Goal: Task Accomplishment & Management: Use online tool/utility

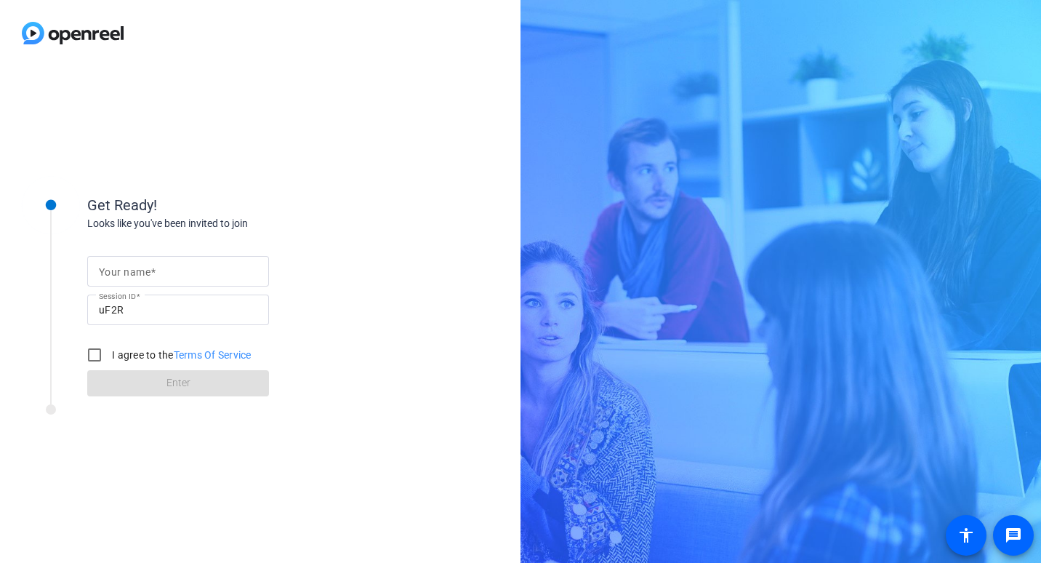
click at [119, 271] on mat-label "Your name" at bounding box center [125, 272] width 52 height 12
click at [119, 271] on input "Your name" at bounding box center [178, 271] width 159 height 17
type input "[PERSON_NAME]"
click at [321, 223] on div "Looks like you've been invited to join" at bounding box center [232, 223] width 291 height 15
click at [97, 356] on input "I agree to the Terms Of Service" at bounding box center [94, 354] width 29 height 29
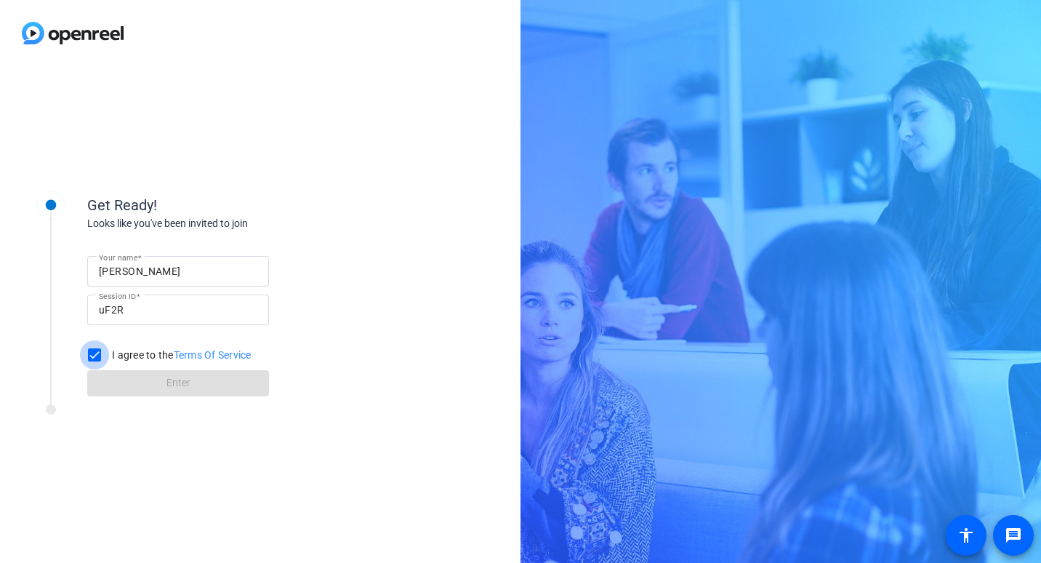
checkbox input "true"
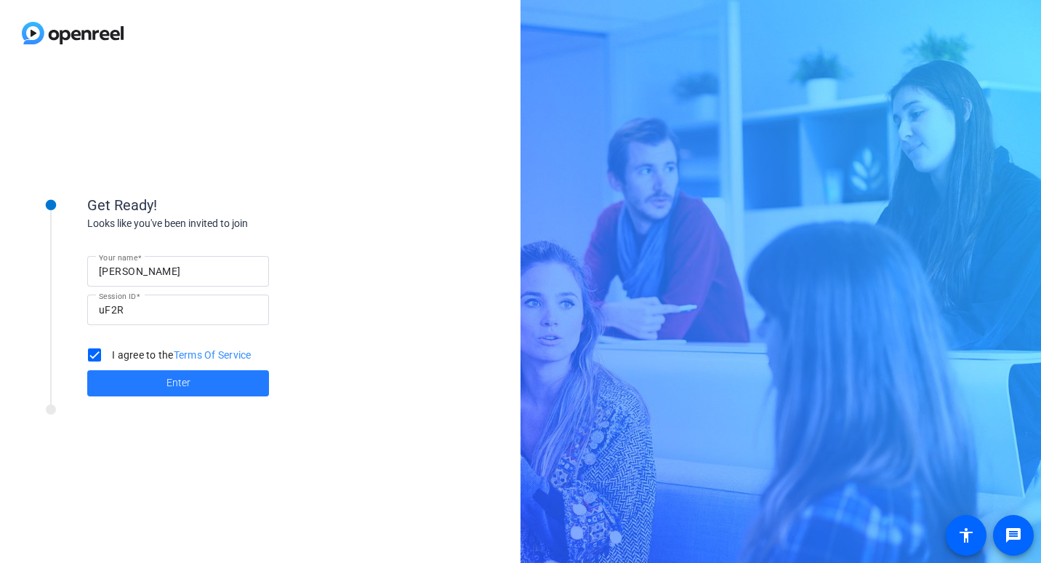
click at [168, 387] on span "Enter" at bounding box center [179, 382] width 24 height 15
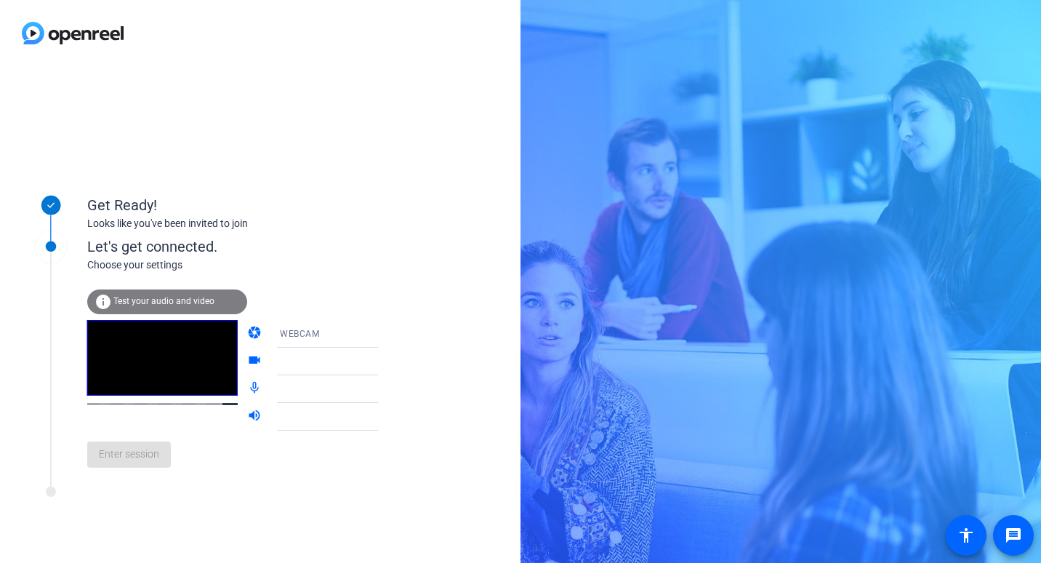
click at [144, 303] on span "Test your audio and video" at bounding box center [163, 301] width 101 height 10
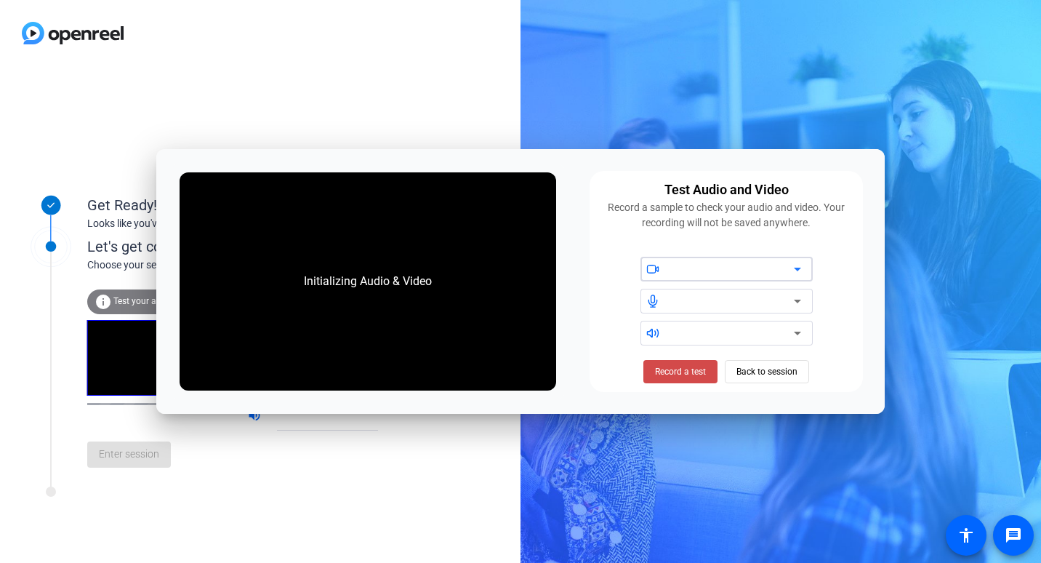
click at [697, 373] on span "Record a test" at bounding box center [680, 371] width 51 height 13
click at [695, 372] on span "Stop Testing (6s)" at bounding box center [681, 371] width 66 height 13
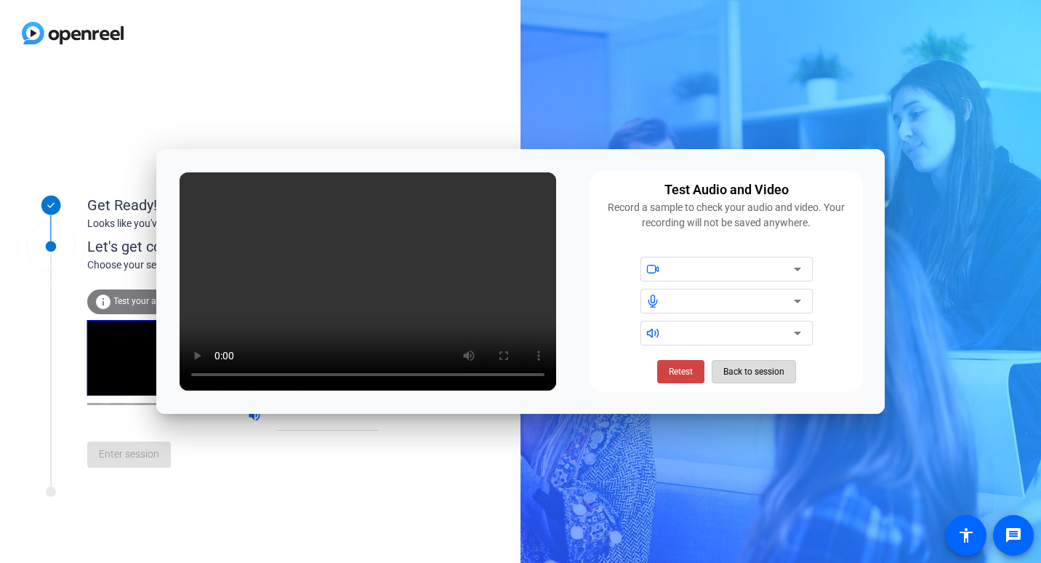
click at [759, 372] on span "Back to session" at bounding box center [754, 372] width 61 height 28
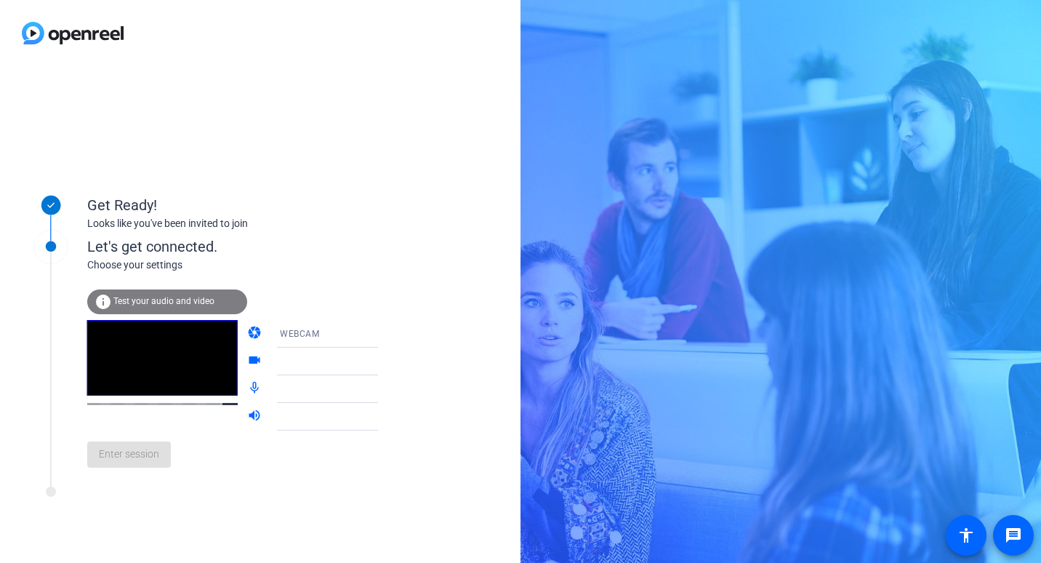
click at [384, 360] on icon at bounding box center [392, 361] width 17 height 17
click at [389, 361] on icon at bounding box center [392, 362] width 7 height 4
click at [384, 385] on icon at bounding box center [392, 388] width 17 height 17
click at [161, 305] on span "Test your audio and video" at bounding box center [163, 301] width 101 height 10
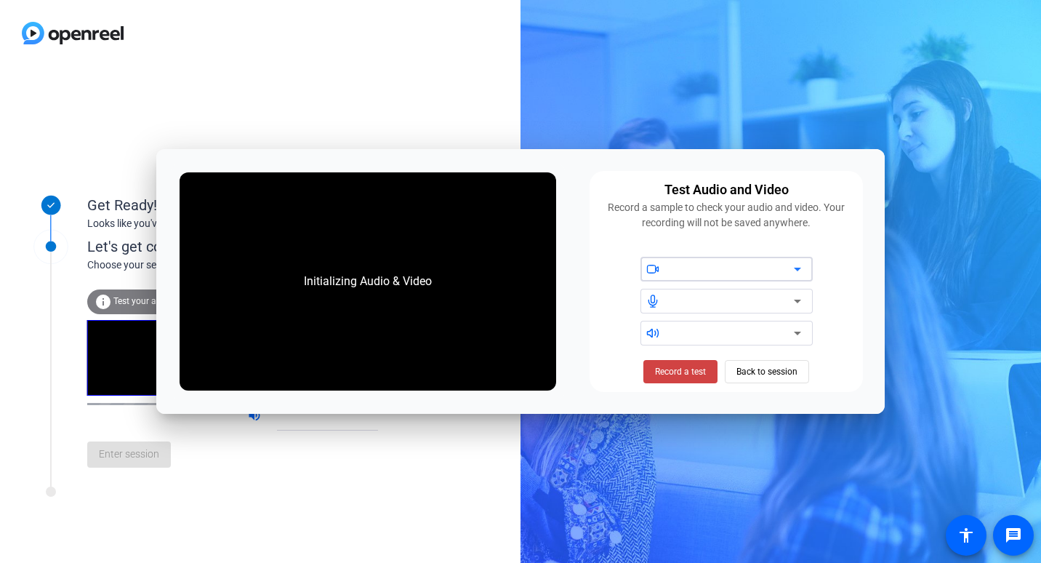
click at [793, 267] on icon at bounding box center [797, 268] width 17 height 17
click at [793, 305] on icon at bounding box center [797, 300] width 17 height 17
click at [684, 369] on span "Record a test" at bounding box center [680, 371] width 51 height 13
click at [684, 369] on span "Stop Testing (6s)" at bounding box center [681, 371] width 66 height 13
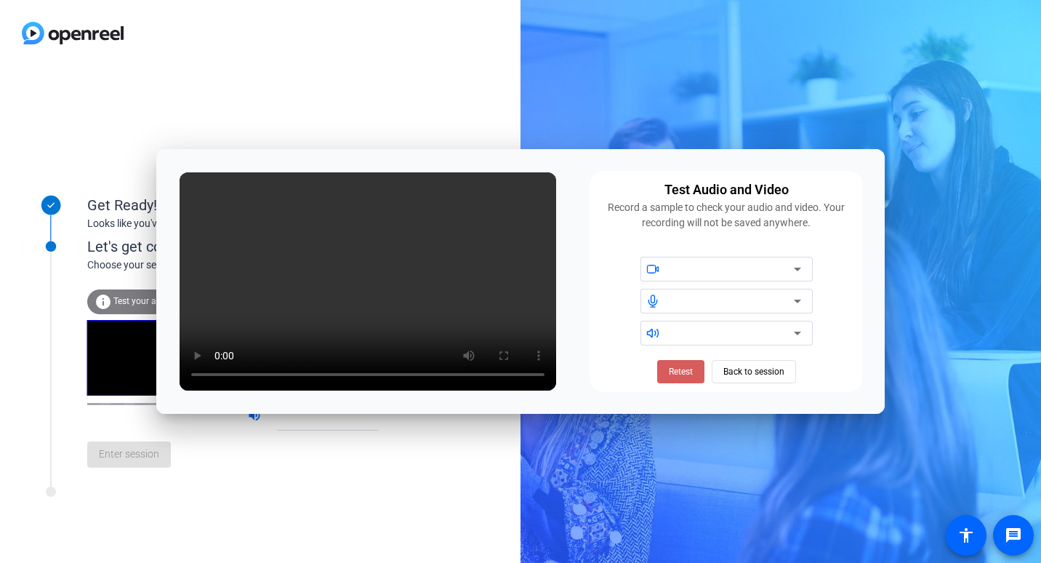
click at [685, 369] on span "Retest" at bounding box center [681, 371] width 24 height 13
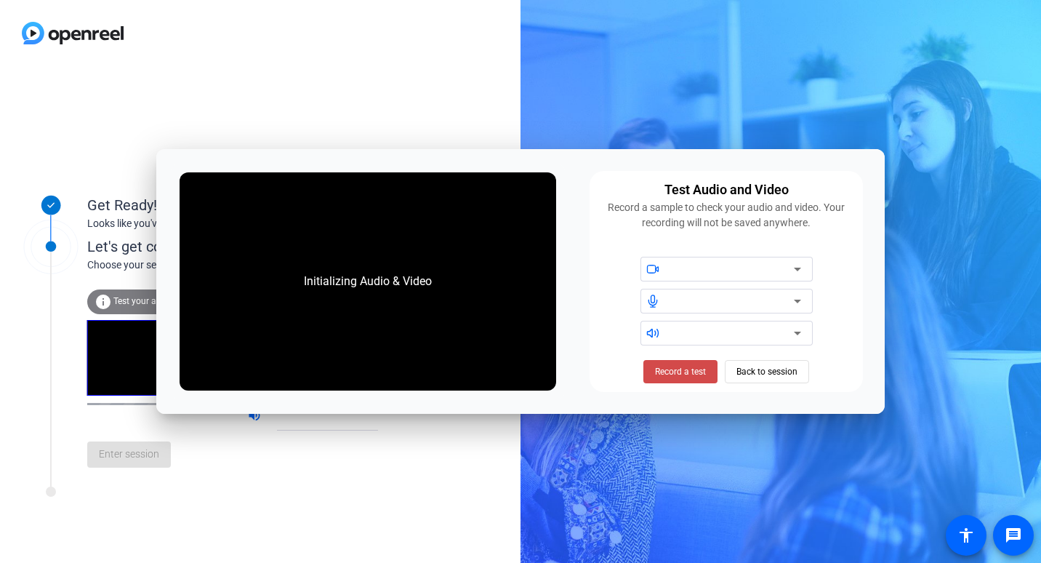
click at [685, 373] on span "Record a test" at bounding box center [680, 371] width 51 height 13
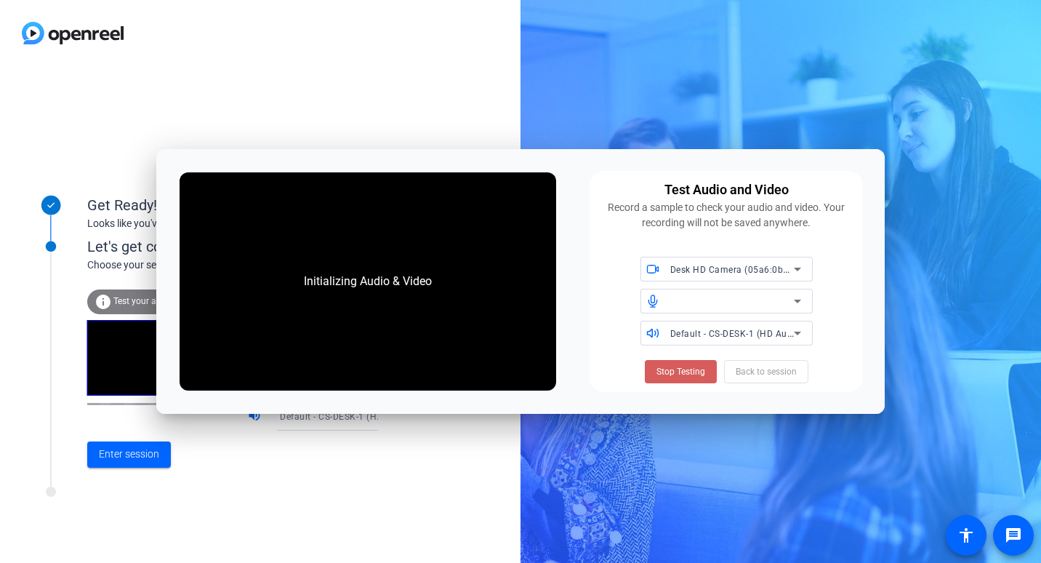
click at [681, 365] on span "Stop Testing" at bounding box center [681, 371] width 49 height 13
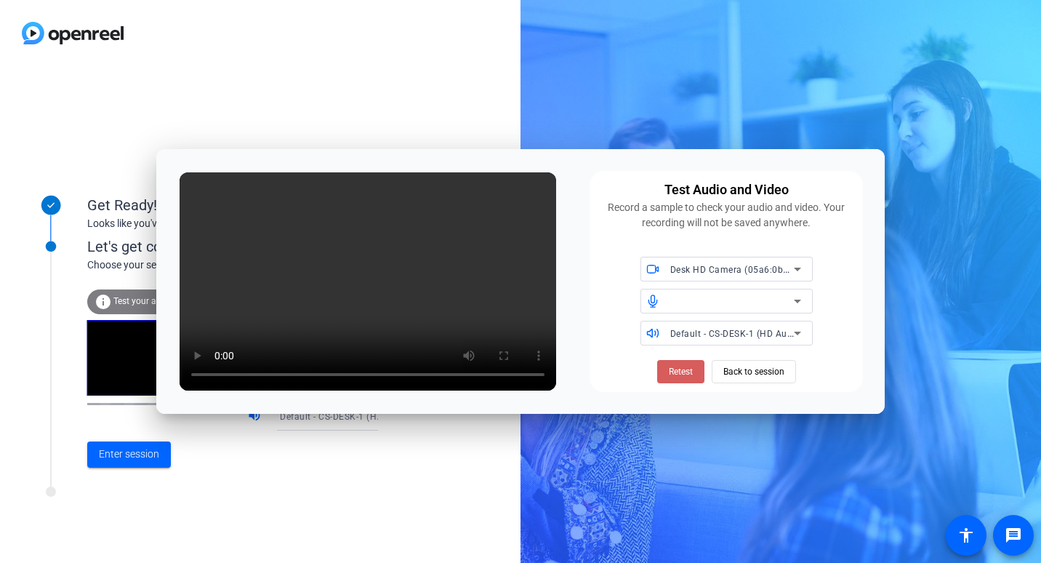
click at [670, 374] on span "Retest" at bounding box center [681, 371] width 24 height 13
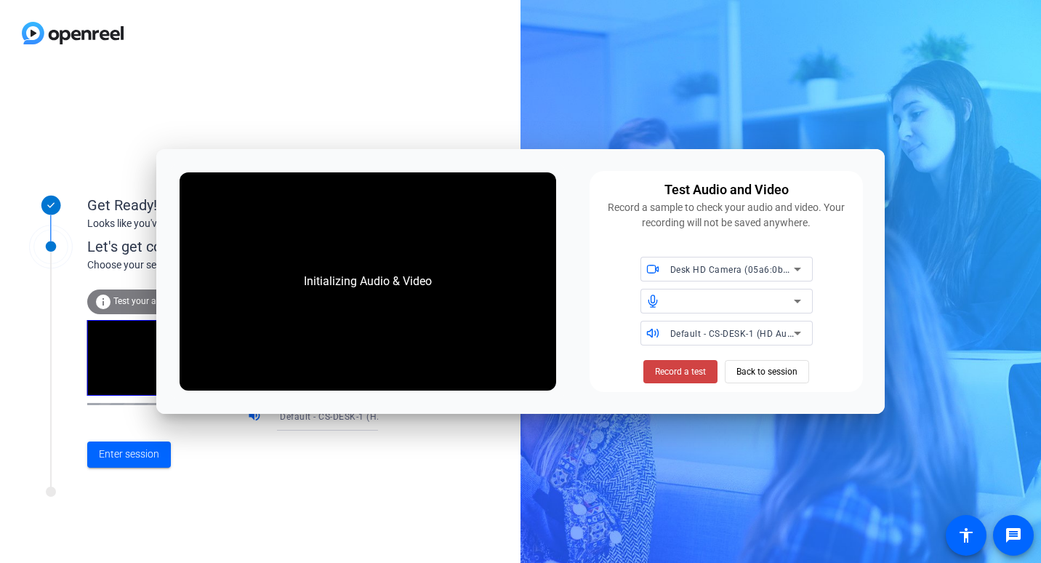
click at [670, 374] on span "Record a test" at bounding box center [680, 371] width 51 height 13
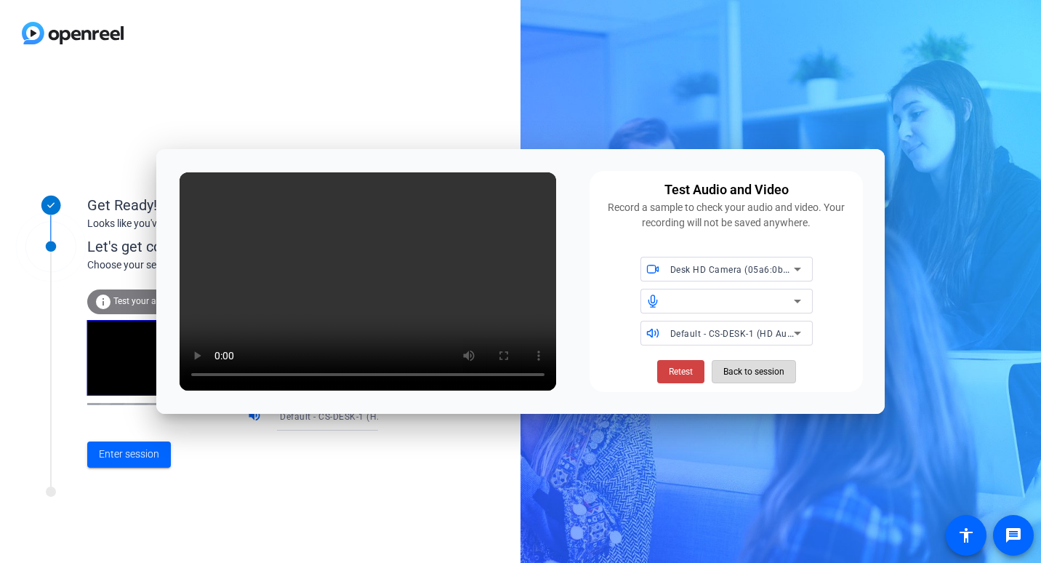
click at [728, 372] on span "Back to session" at bounding box center [754, 372] width 61 height 28
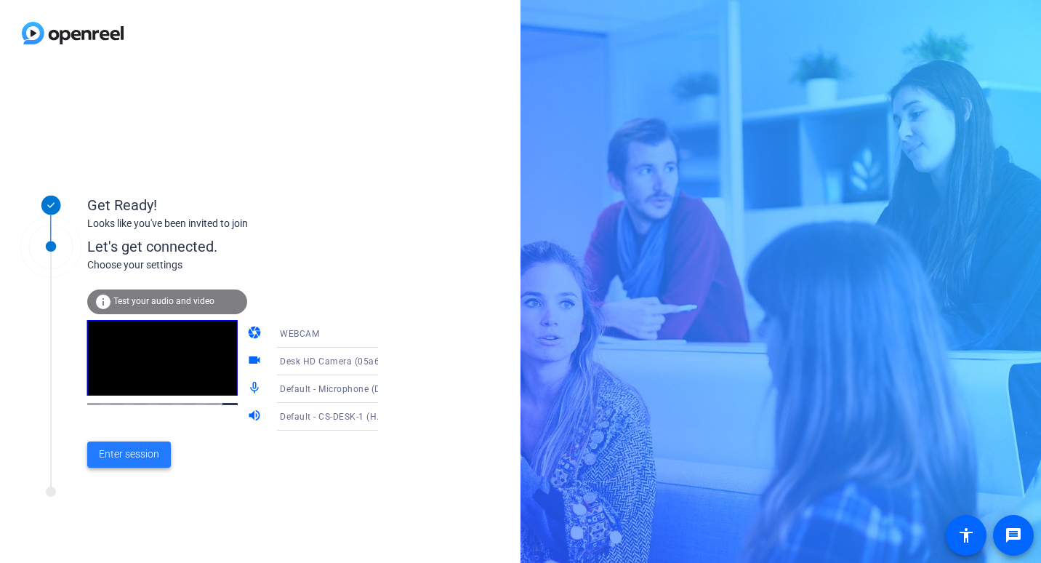
click at [128, 452] on span "Enter session" at bounding box center [129, 454] width 60 height 15
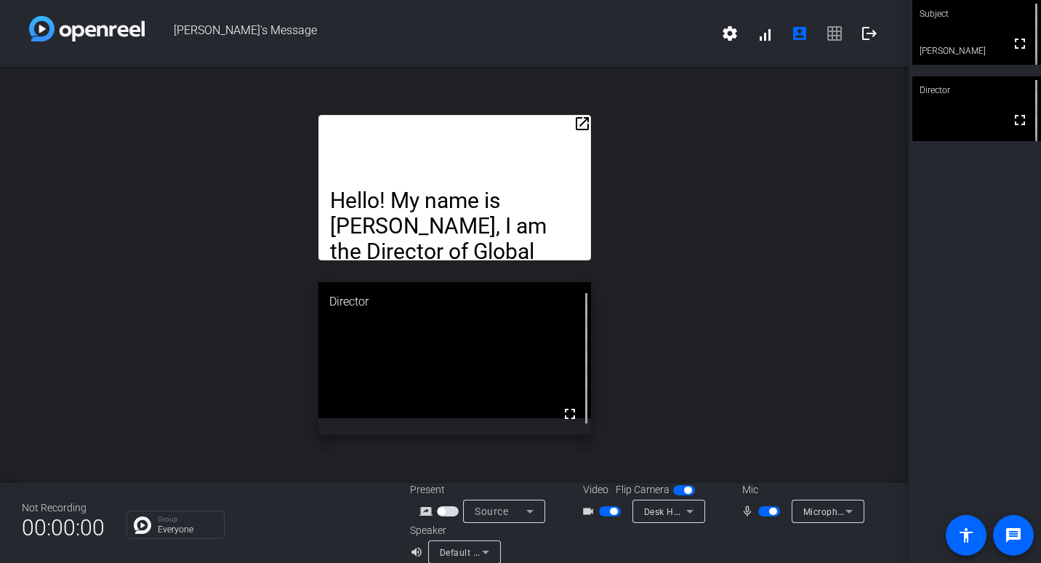
click at [569, 481] on div "open_in_new Hello! My name is [PERSON_NAME], I am the Director of Global Progra…" at bounding box center [454, 275] width 909 height 416
click at [577, 126] on mat-icon "open_in_new" at bounding box center [582, 123] width 17 height 17
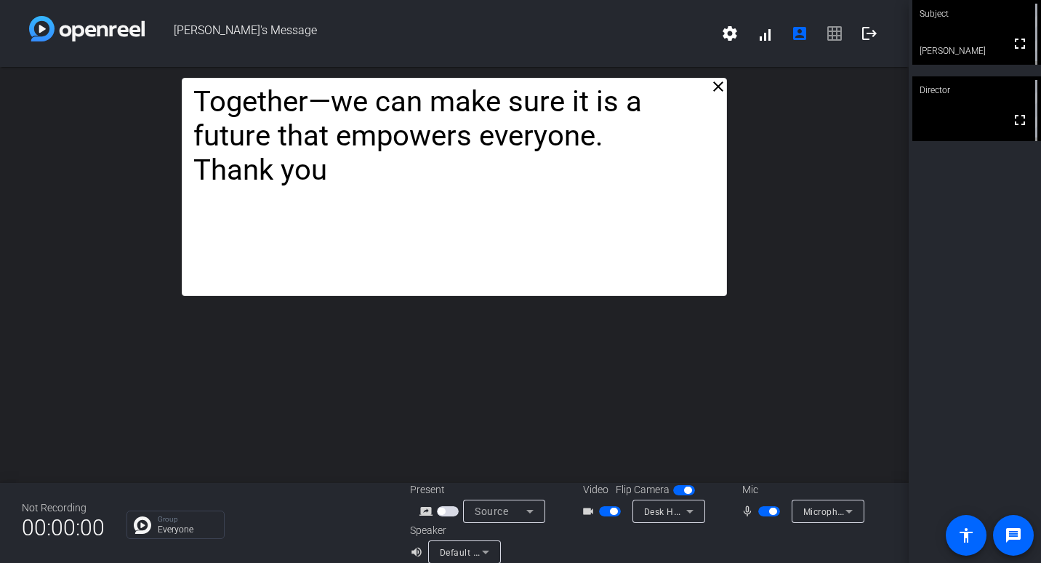
click at [593, 370] on div "close Hello! My name is [PERSON_NAME], I am the Director of Global Programs and…" at bounding box center [454, 275] width 909 height 416
click at [430, 369] on div "close Hello! My name is [PERSON_NAME], I am the Director of Global Programs and…" at bounding box center [454, 275] width 909 height 416
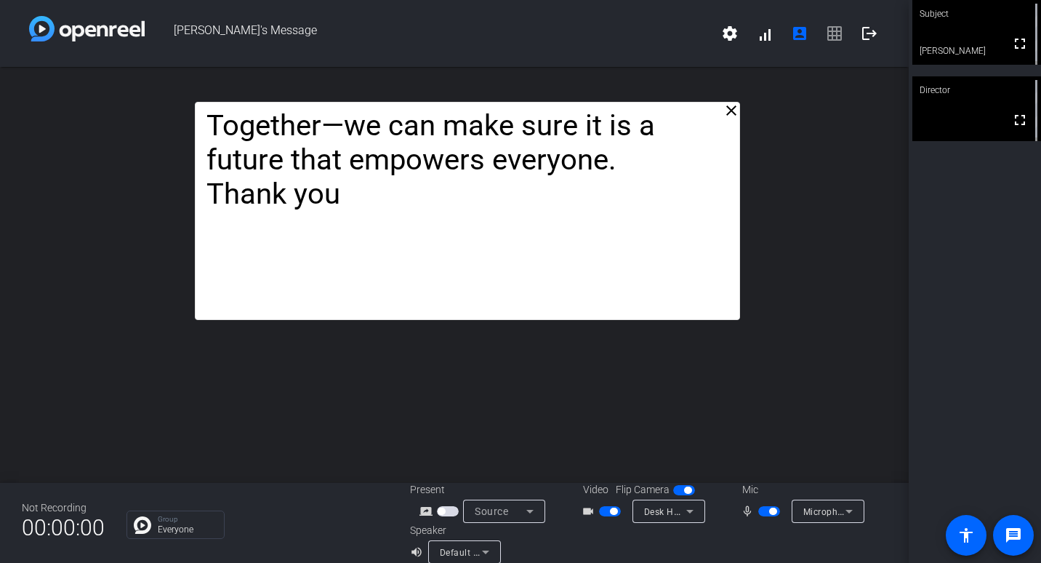
drag, startPoint x: 474, startPoint y: 295, endPoint x: 487, endPoint y: 319, distance: 27.3
click at [487, 319] on div "Hello! My name is [PERSON_NAME], I am the Director of Global Programs and Servi…" at bounding box center [467, 211] width 545 height 218
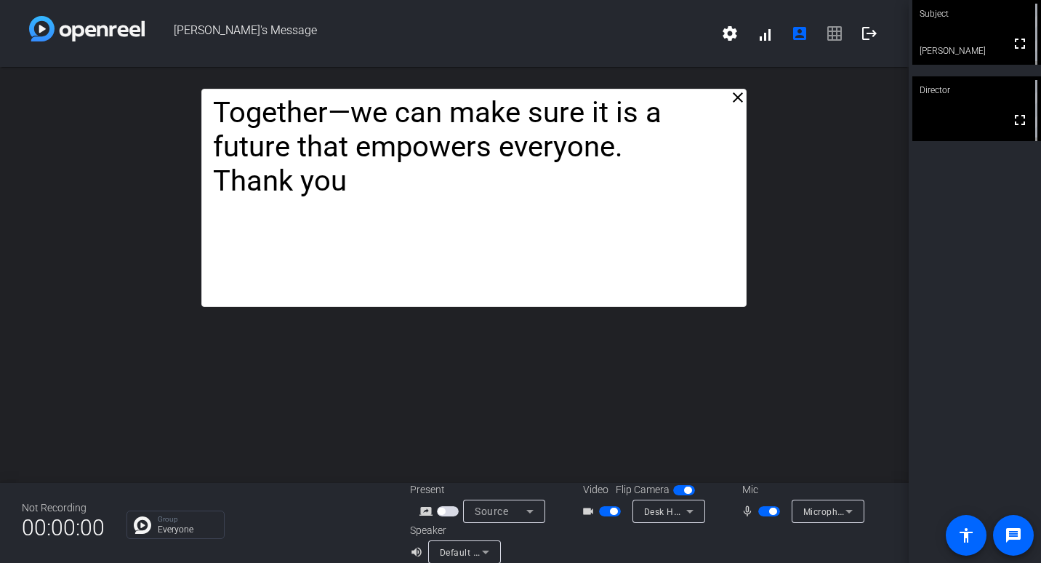
drag, startPoint x: 487, startPoint y: 319, endPoint x: 494, endPoint y: 306, distance: 14.6
click at [494, 306] on div "Hello! My name is [PERSON_NAME], I am the Director of Global Programs and Servi…" at bounding box center [473, 198] width 545 height 218
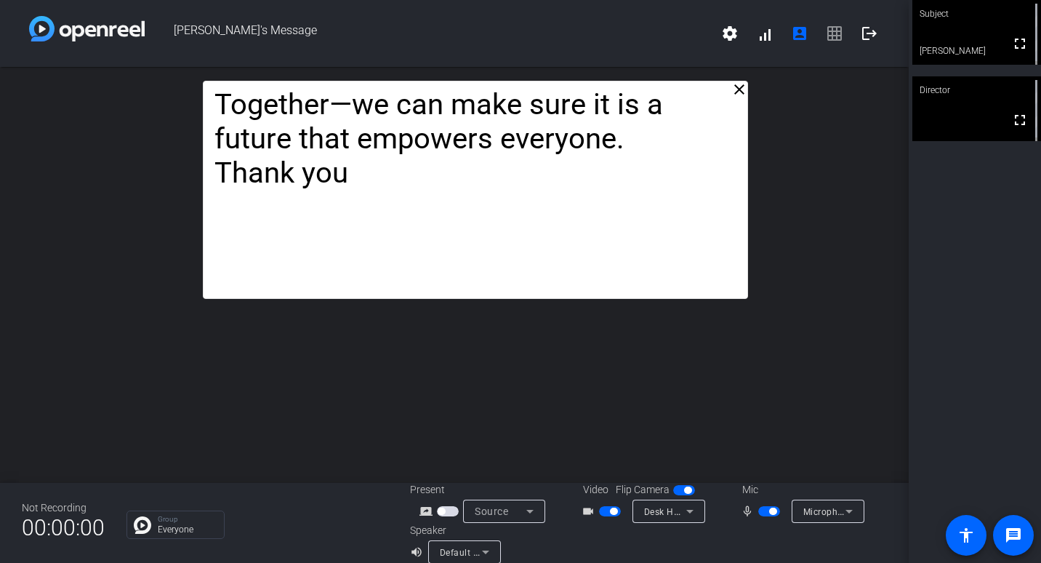
drag, startPoint x: 494, startPoint y: 306, endPoint x: 495, endPoint y: 298, distance: 8.1
click at [495, 298] on div "Hello! My name is [PERSON_NAME], I am the Director of Global Programs and Servi…" at bounding box center [475, 190] width 545 height 218
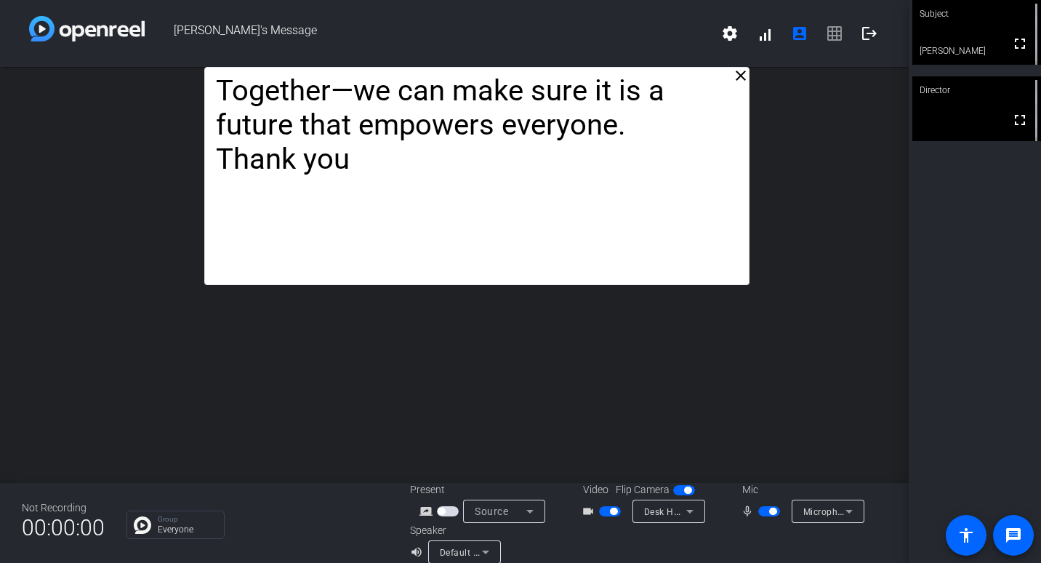
drag, startPoint x: 495, startPoint y: 295, endPoint x: 497, endPoint y: 249, distance: 45.8
click at [416, 375] on div "close Hello! My name is [PERSON_NAME], I am the Director of Global Programs and…" at bounding box center [454, 275] width 909 height 416
click at [1013, 49] on mat-icon "fullscreen" at bounding box center [1020, 43] width 17 height 17
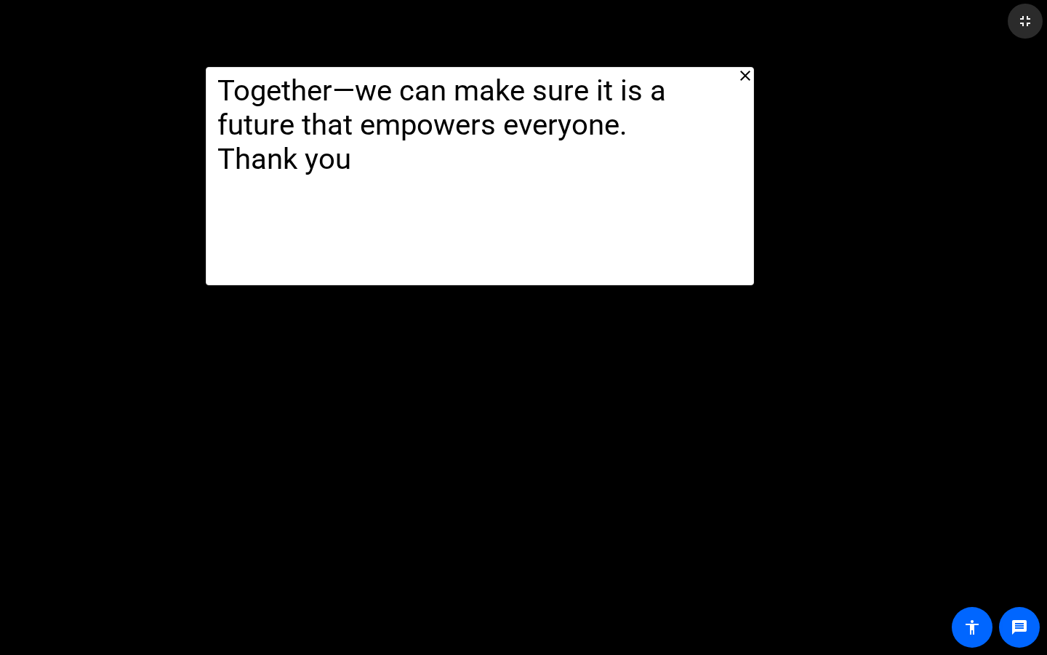
click at [1020, 18] on mat-icon "fullscreen_exit" at bounding box center [1025, 20] width 17 height 17
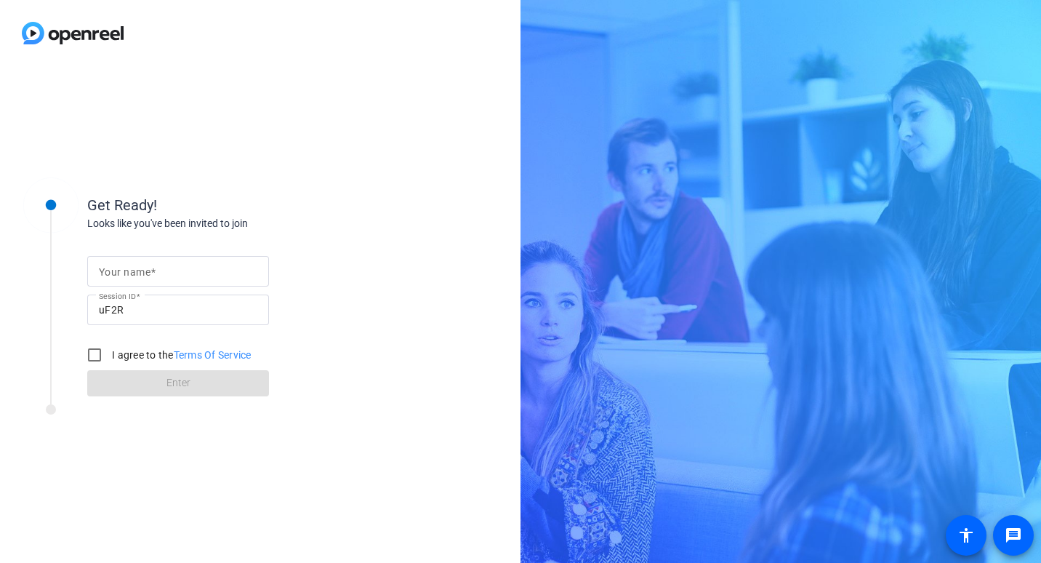
click at [109, 266] on mat-label "Your name" at bounding box center [125, 272] width 52 height 12
click at [109, 266] on input "Your name" at bounding box center [178, 271] width 159 height 17
type input "[PERSON_NAME]"
click at [91, 353] on input "I agree to the Terms Of Service" at bounding box center [94, 354] width 29 height 29
checkbox input "true"
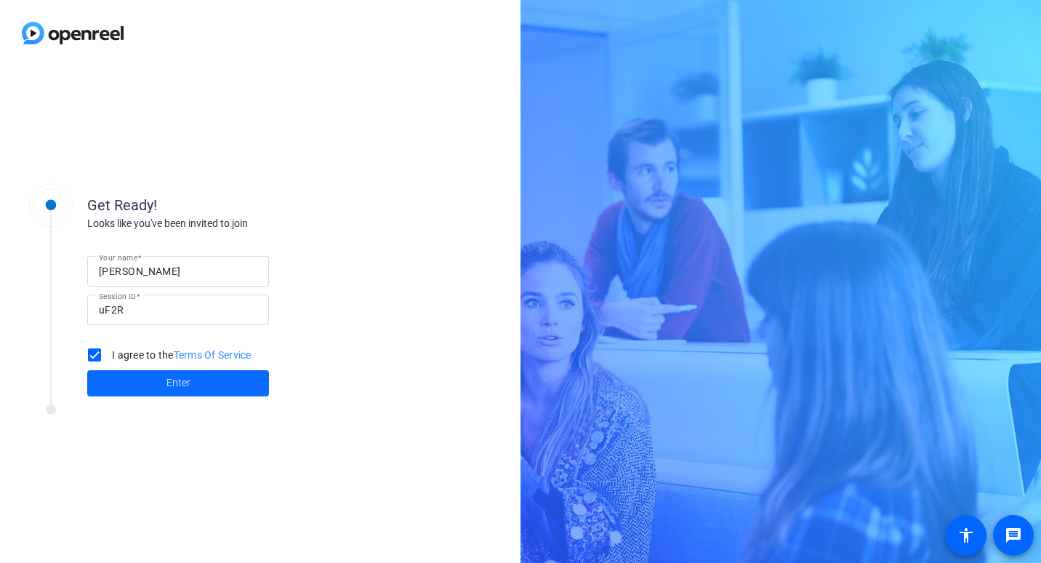
click at [185, 381] on span "Enter" at bounding box center [179, 382] width 24 height 15
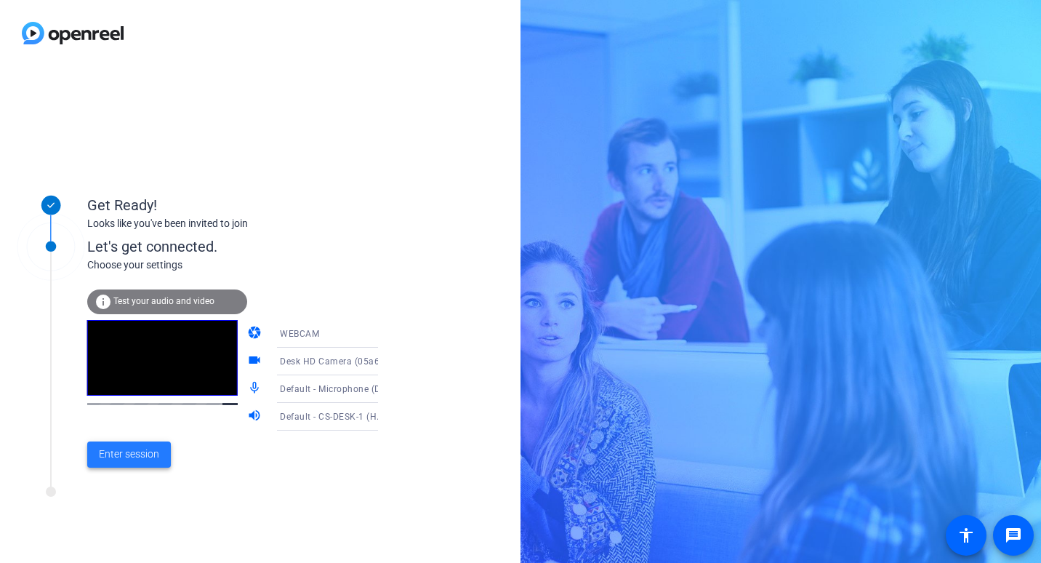
click at [128, 463] on span at bounding box center [129, 454] width 84 height 35
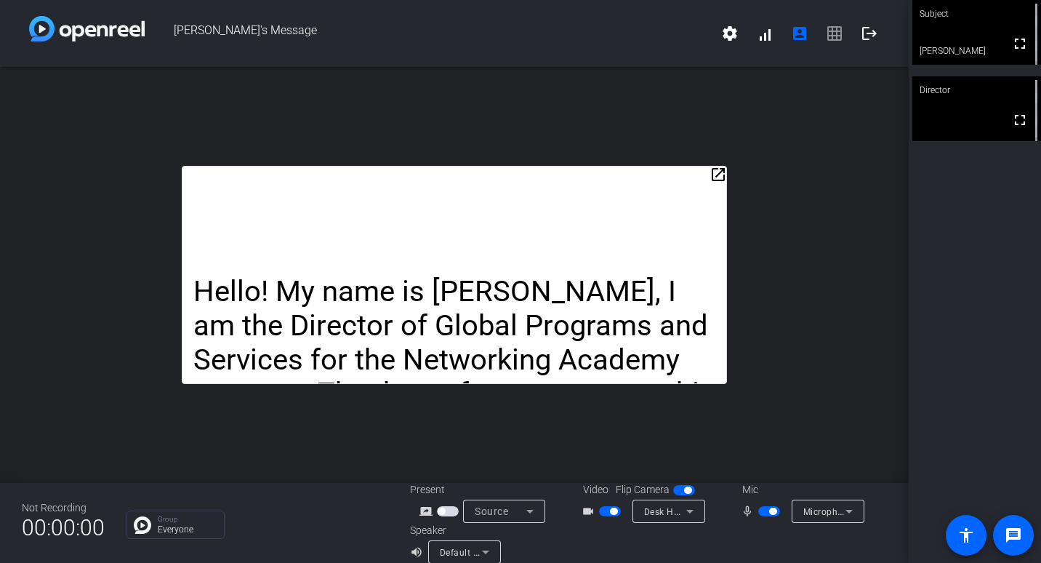
drag, startPoint x: 564, startPoint y: 185, endPoint x: 548, endPoint y: 86, distance: 100.2
click at [548, 86] on div "open_in_new Hello! My name is [PERSON_NAME], I am the Director of Global Progra…" at bounding box center [454, 275] width 909 height 416
drag, startPoint x: 545, startPoint y: 177, endPoint x: 546, endPoint y: 123, distance: 53.8
click at [546, 123] on div "open_in_new Hello! My name is [PERSON_NAME], I am the Director of Global Progra…" at bounding box center [454, 275] width 909 height 416
drag, startPoint x: 546, startPoint y: 124, endPoint x: 483, endPoint y: 143, distance: 66.0
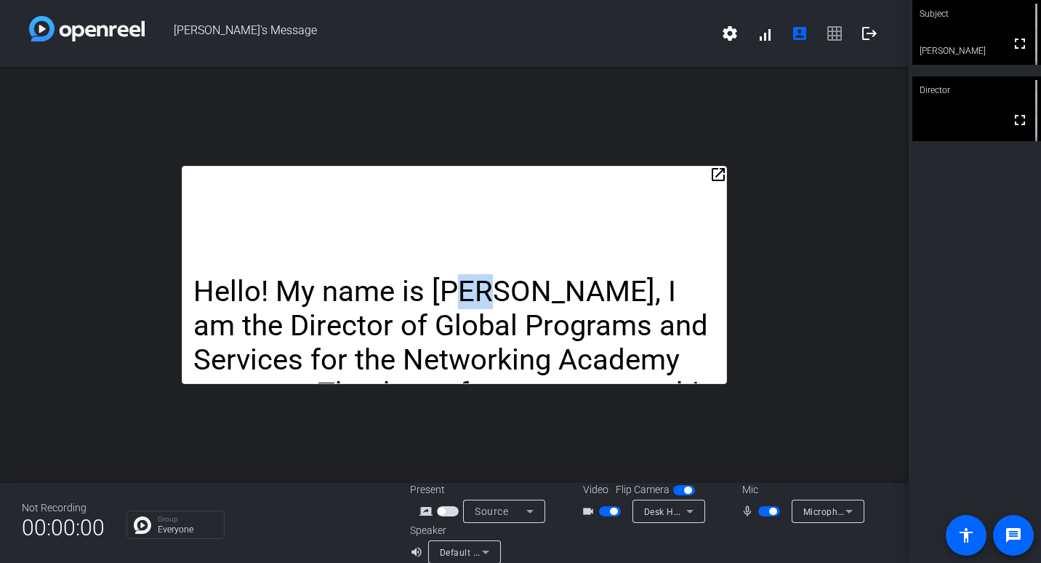
click at [482, 143] on div "open_in_new Hello! My name is [PERSON_NAME], I am the Director of Global Progra…" at bounding box center [454, 275] width 909 height 416
drag, startPoint x: 716, startPoint y: 172, endPoint x: 714, endPoint y: 140, distance: 31.3
click at [714, 133] on div "open_in_new Hello! My name is [PERSON_NAME], I am the Director of Global Progra…" at bounding box center [454, 275] width 909 height 416
click at [713, 174] on mat-icon "open_in_new" at bounding box center [718, 174] width 17 height 17
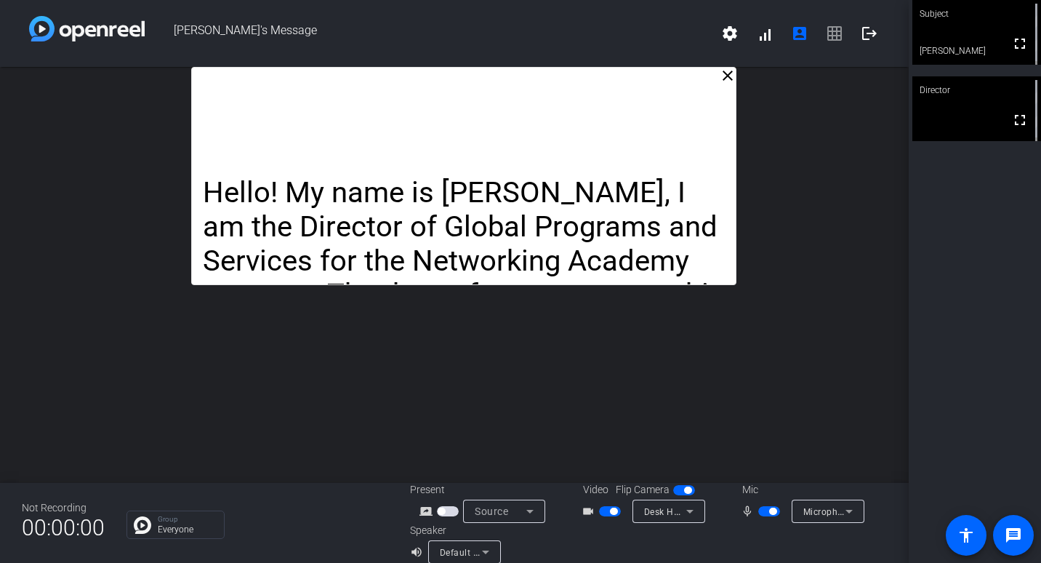
drag, startPoint x: 540, startPoint y: 143, endPoint x: 549, endPoint y: 93, distance: 50.3
click at [549, 93] on div "Hello! My name is [PERSON_NAME], I am the Director of Global Programs and Servi…" at bounding box center [463, 176] width 545 height 218
